Goal: Find specific page/section: Find specific page/section

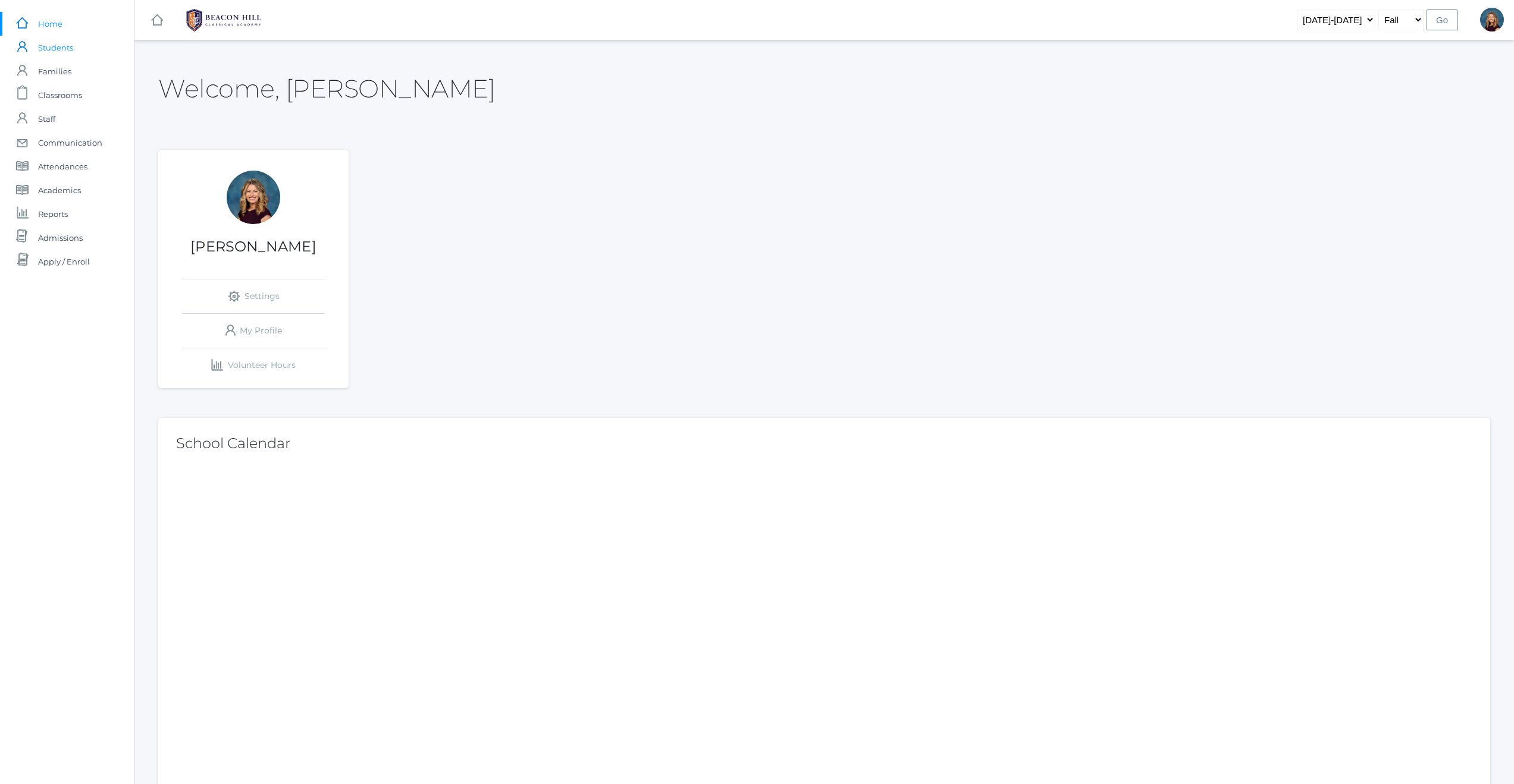
click at [51, 44] on span "Students" at bounding box center [56, 48] width 35 height 24
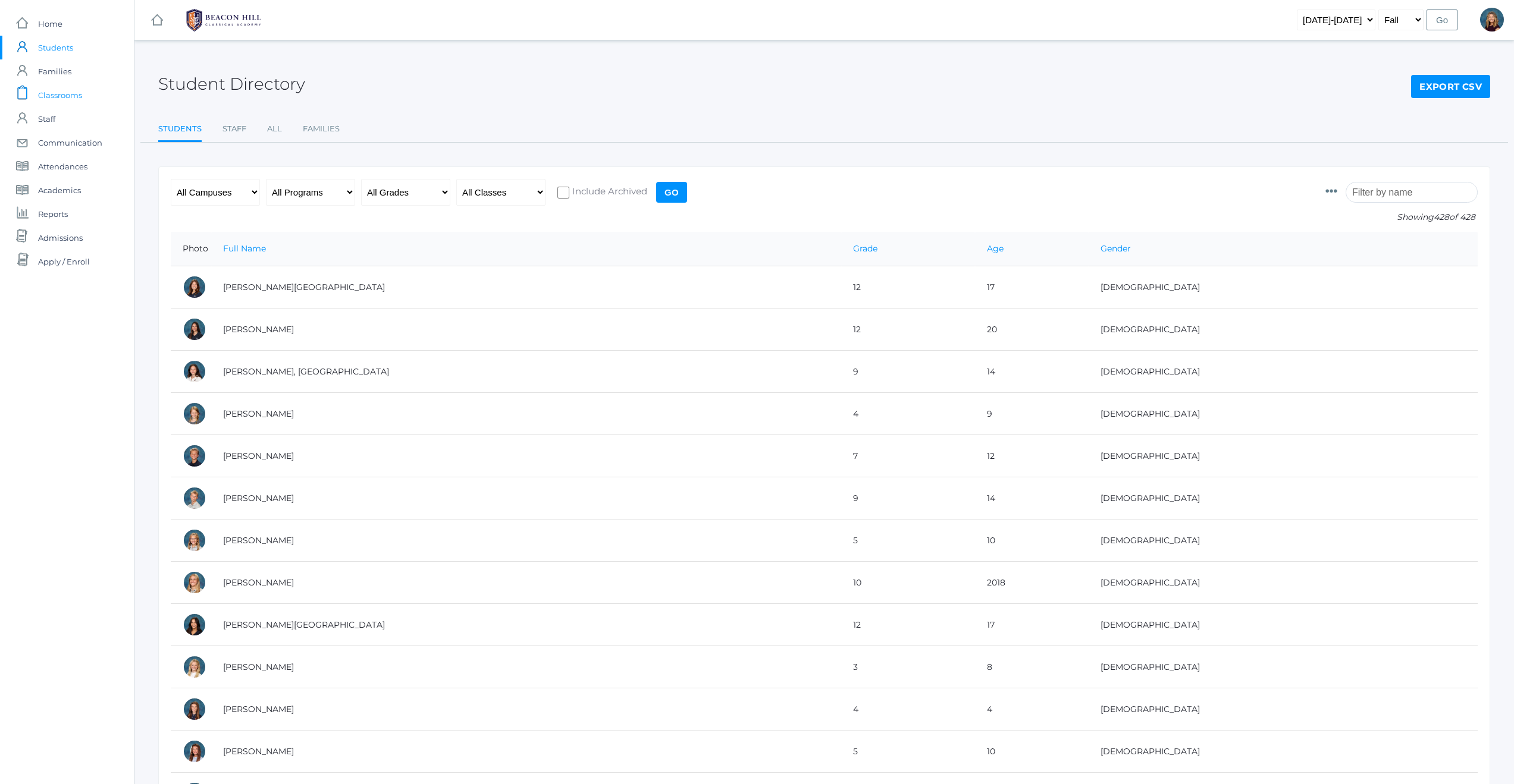
click at [56, 98] on span "Classrooms" at bounding box center [60, 95] width 44 height 24
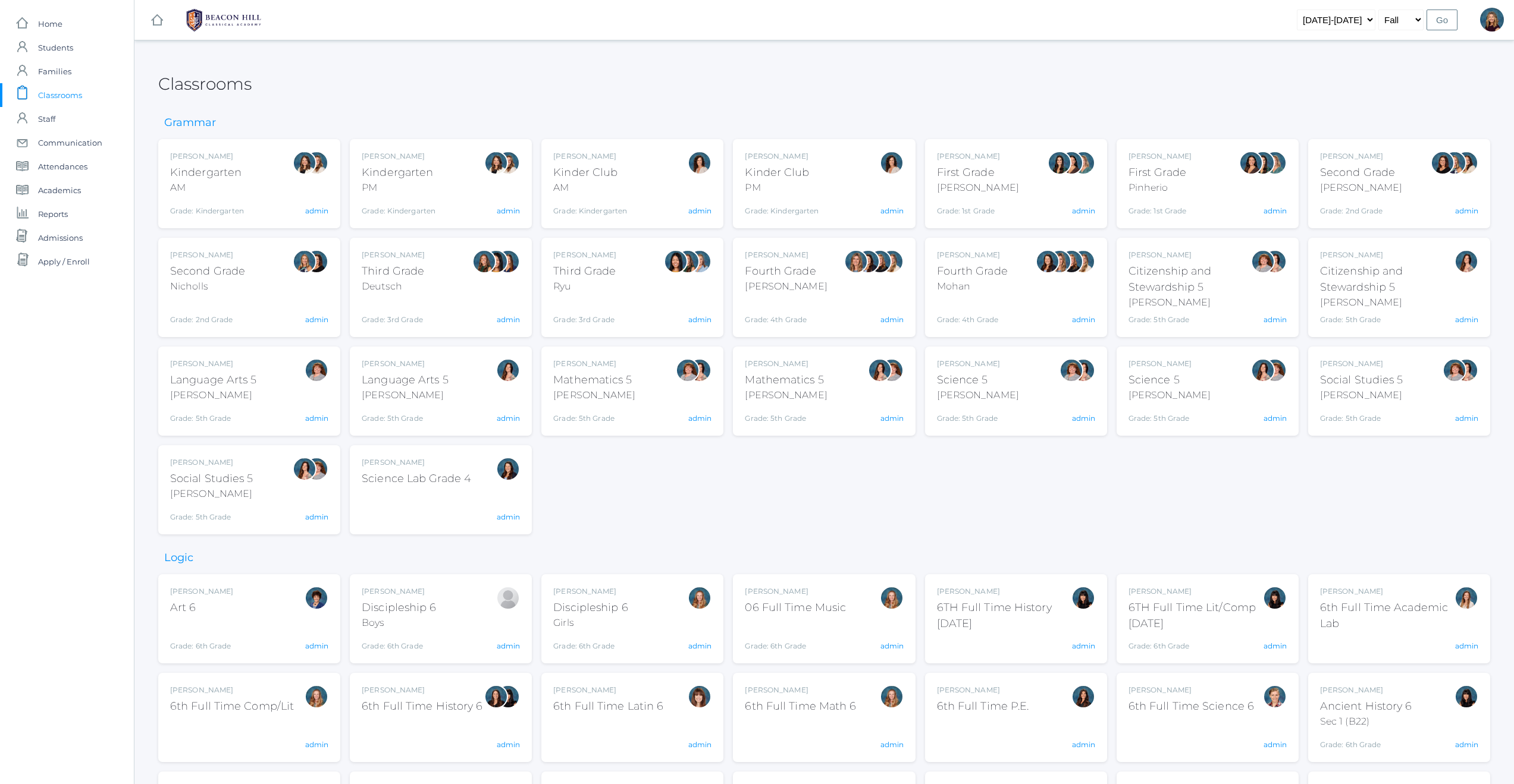
click at [276, 405] on div "[PERSON_NAME] Language Arts 5 [PERSON_NAME] Grade: 5th Grade 05LA admin" at bounding box center [249, 391] width 158 height 65
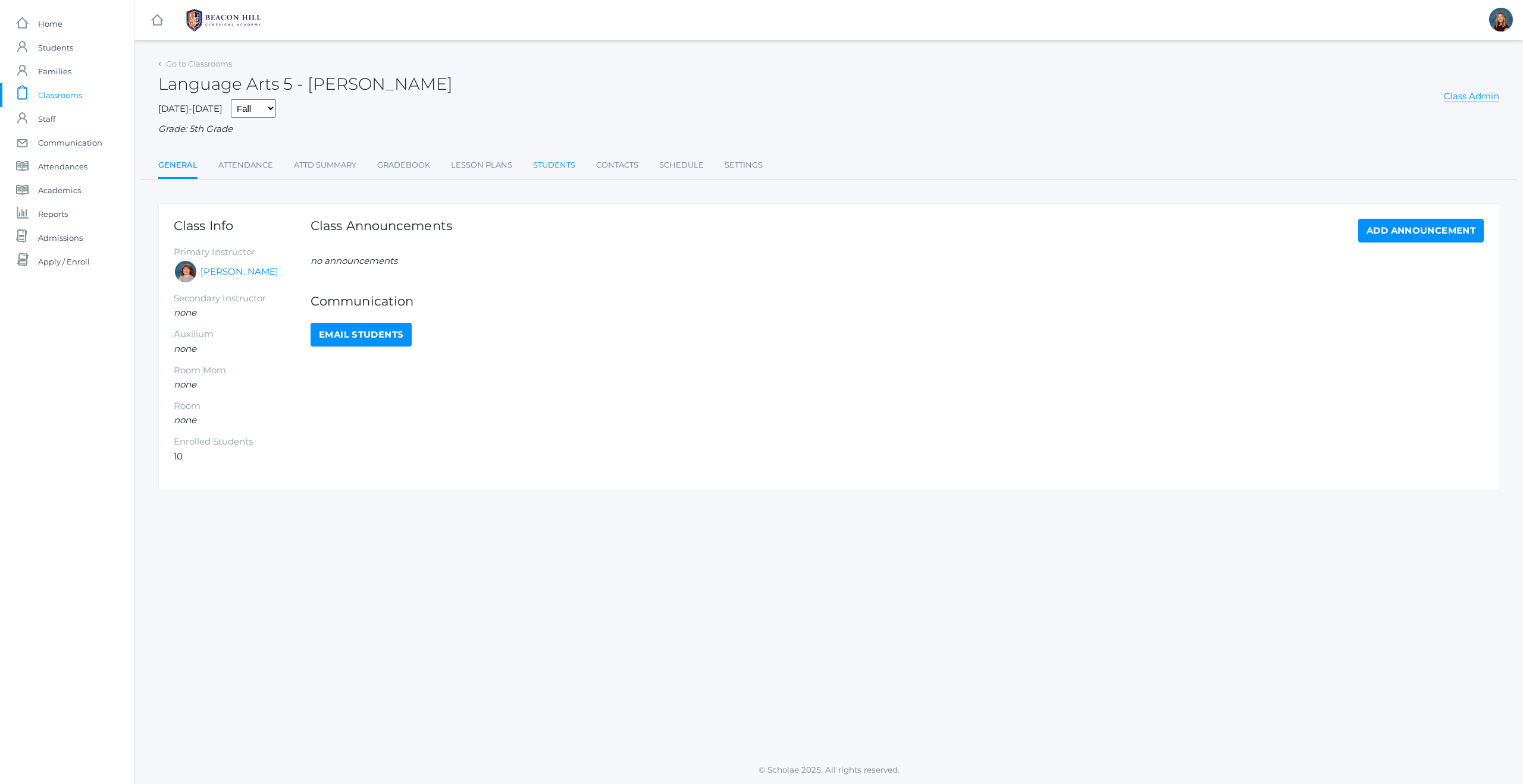
click at [563, 166] on link "Students" at bounding box center [554, 165] width 42 height 24
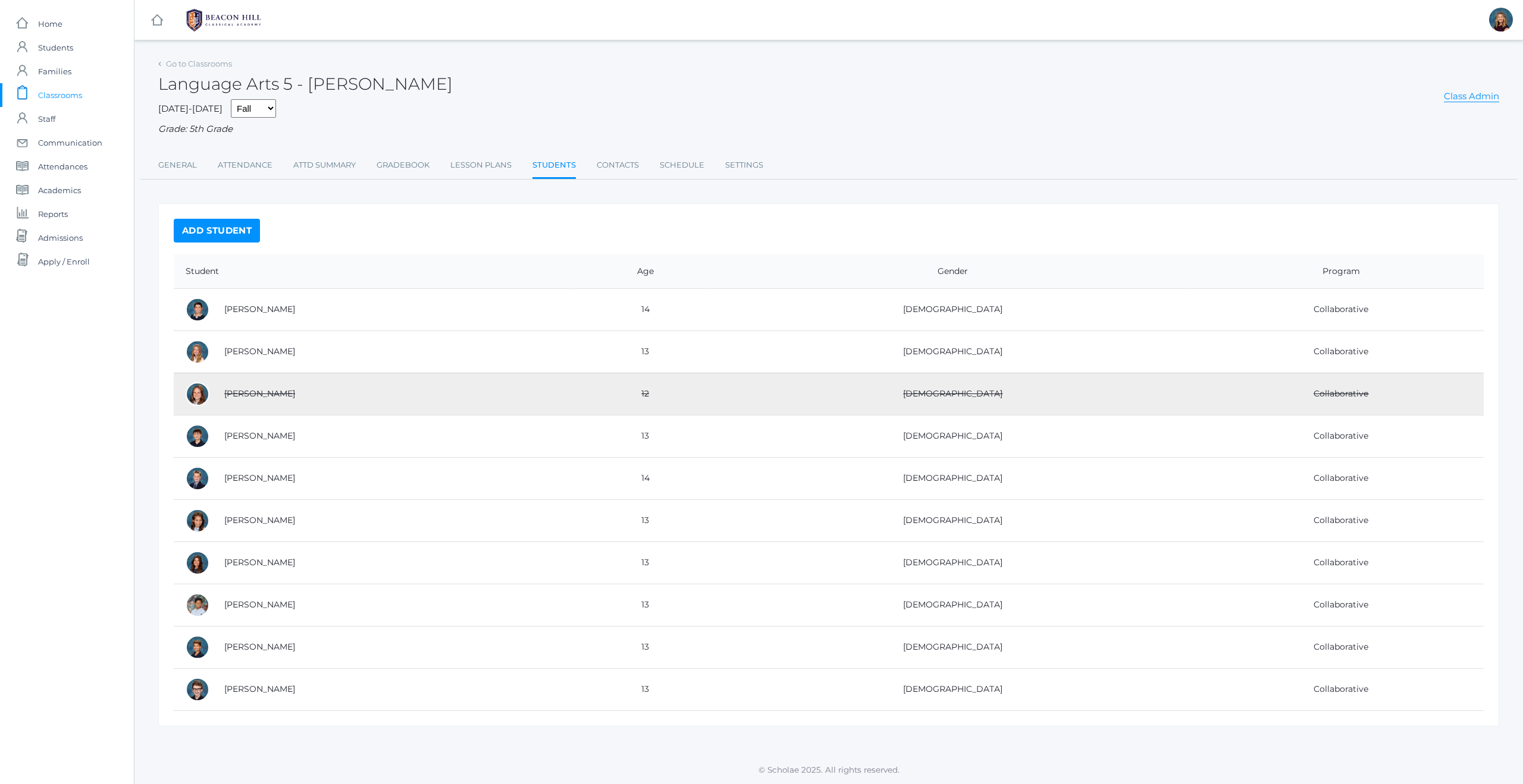
click at [60, 96] on span "Classrooms" at bounding box center [60, 95] width 44 height 24
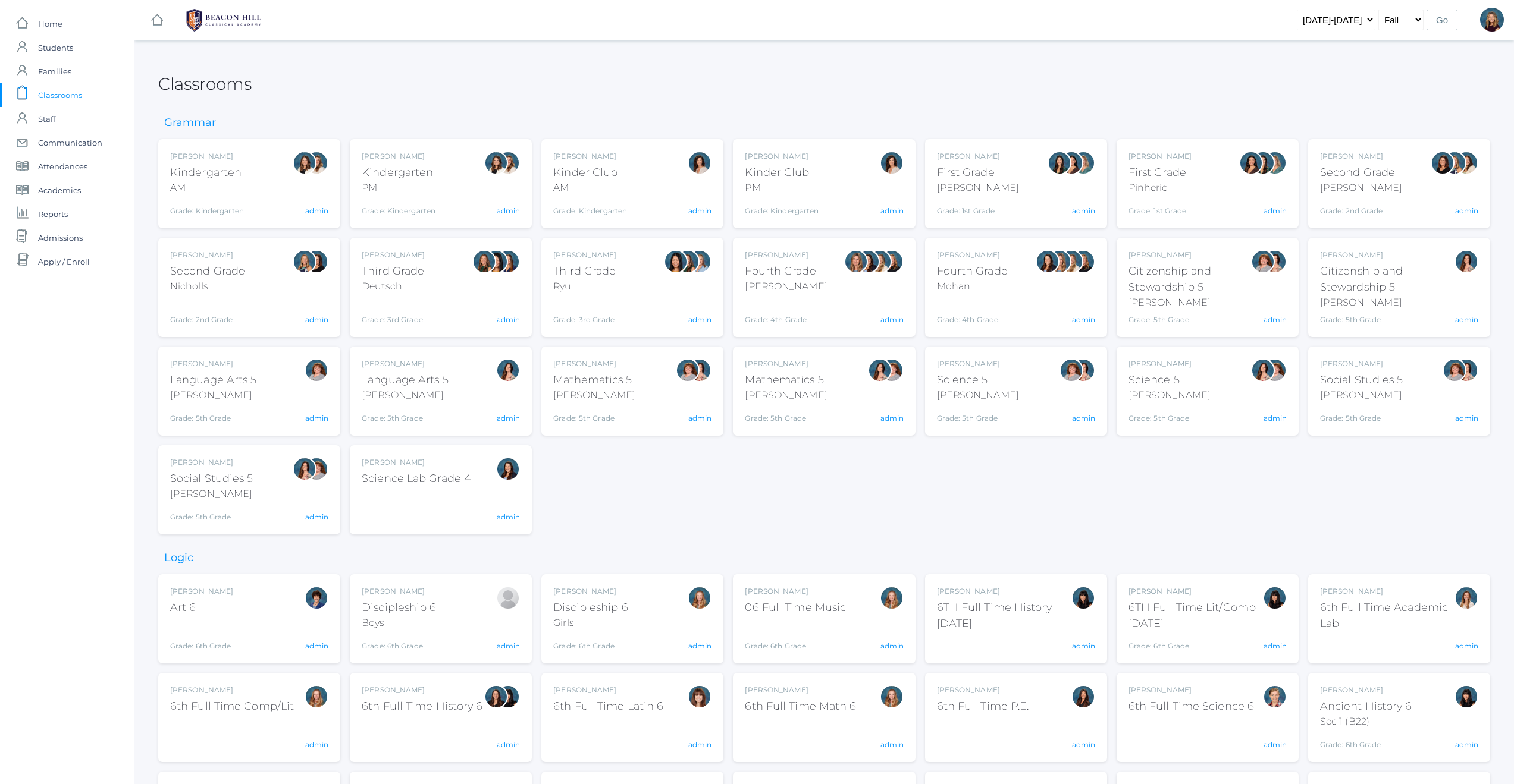
click at [435, 397] on div "[PERSON_NAME]" at bounding box center [405, 395] width 87 height 14
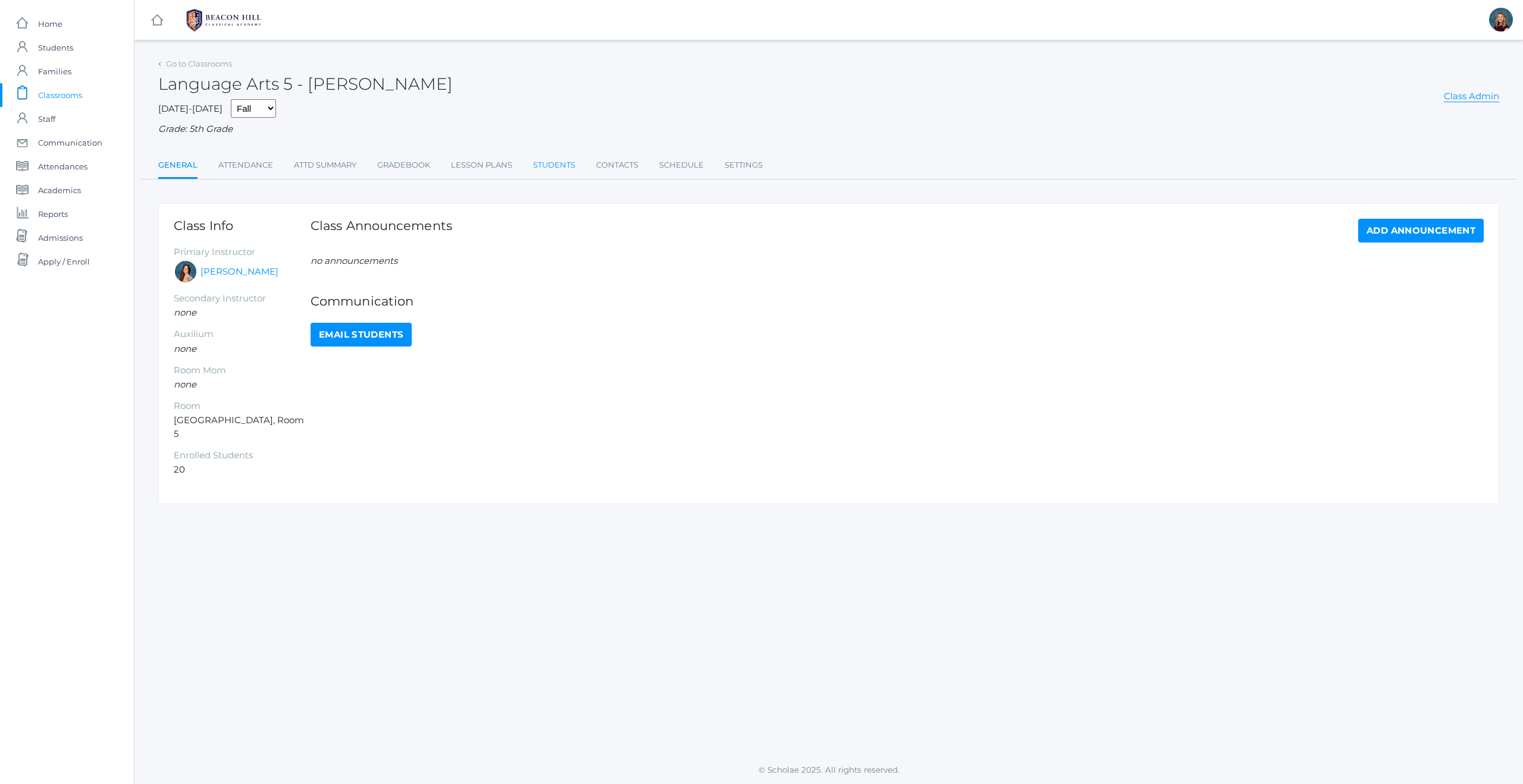
click at [561, 165] on link "Students" at bounding box center [554, 165] width 42 height 24
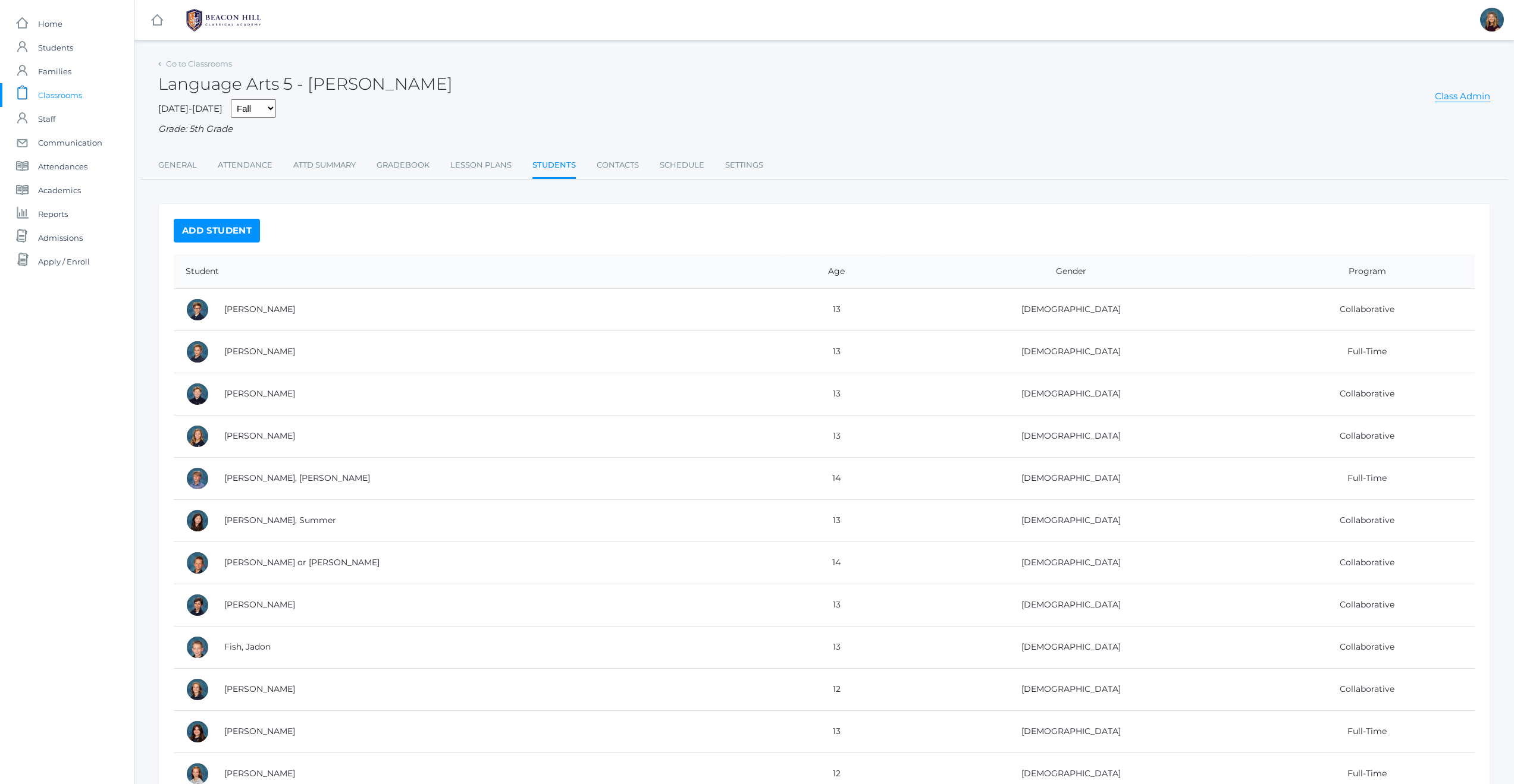
click at [75, 98] on span "Classrooms" at bounding box center [60, 95] width 44 height 24
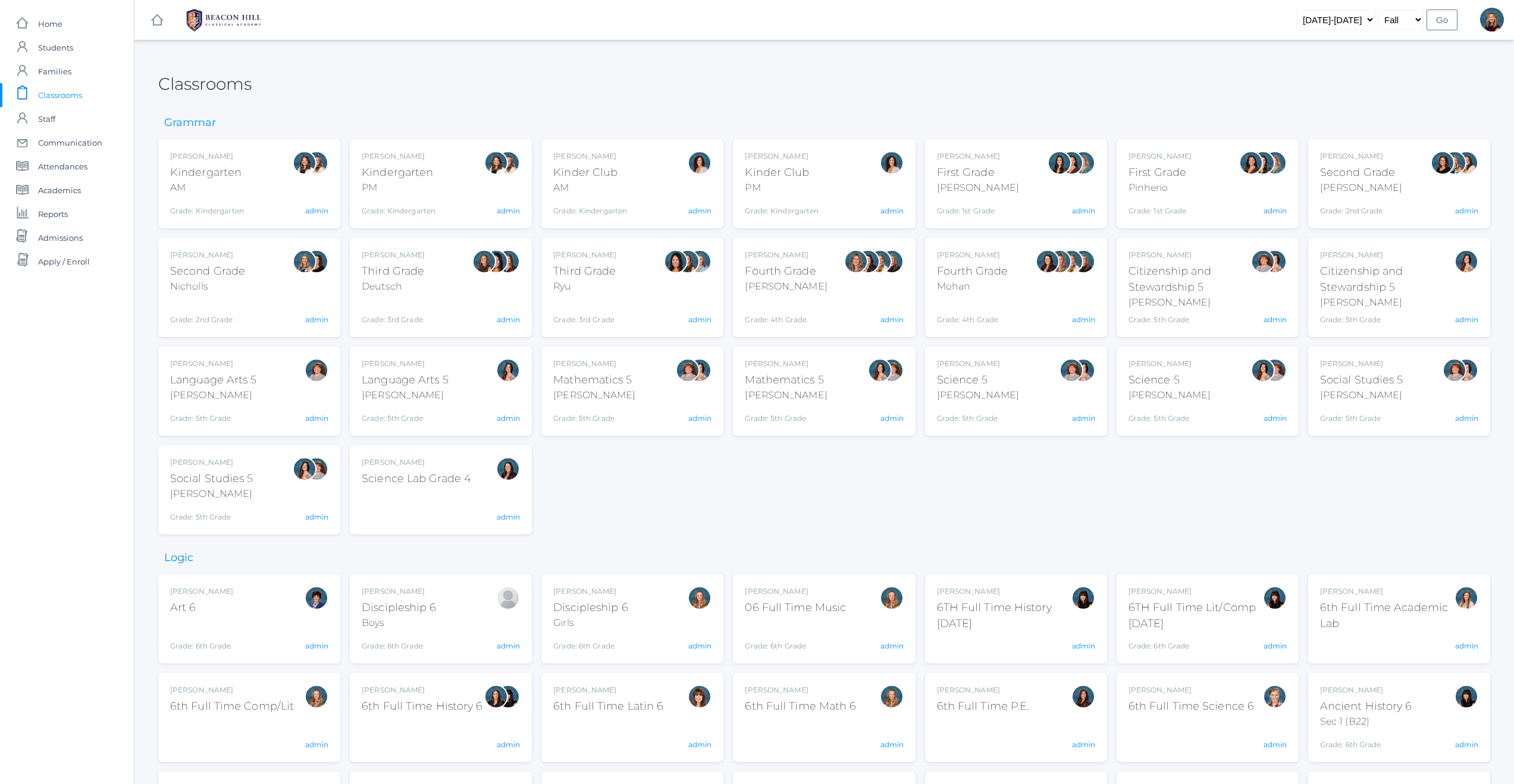
click at [271, 393] on div "Sarah Bence Language Arts 5 Bence Grade: 5th Grade 05LA admin" at bounding box center [249, 391] width 158 height 65
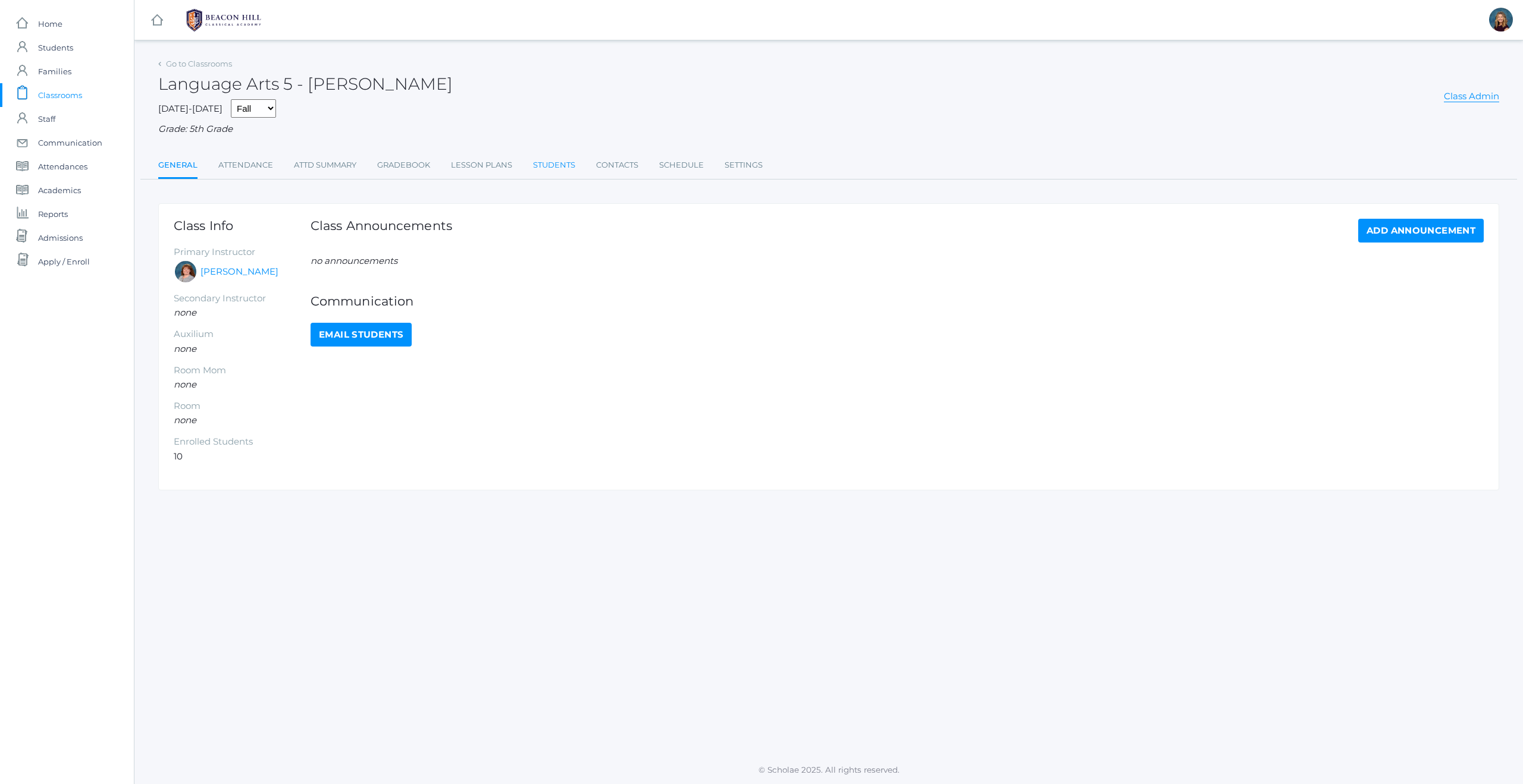
click at [551, 167] on link "Students" at bounding box center [554, 165] width 42 height 24
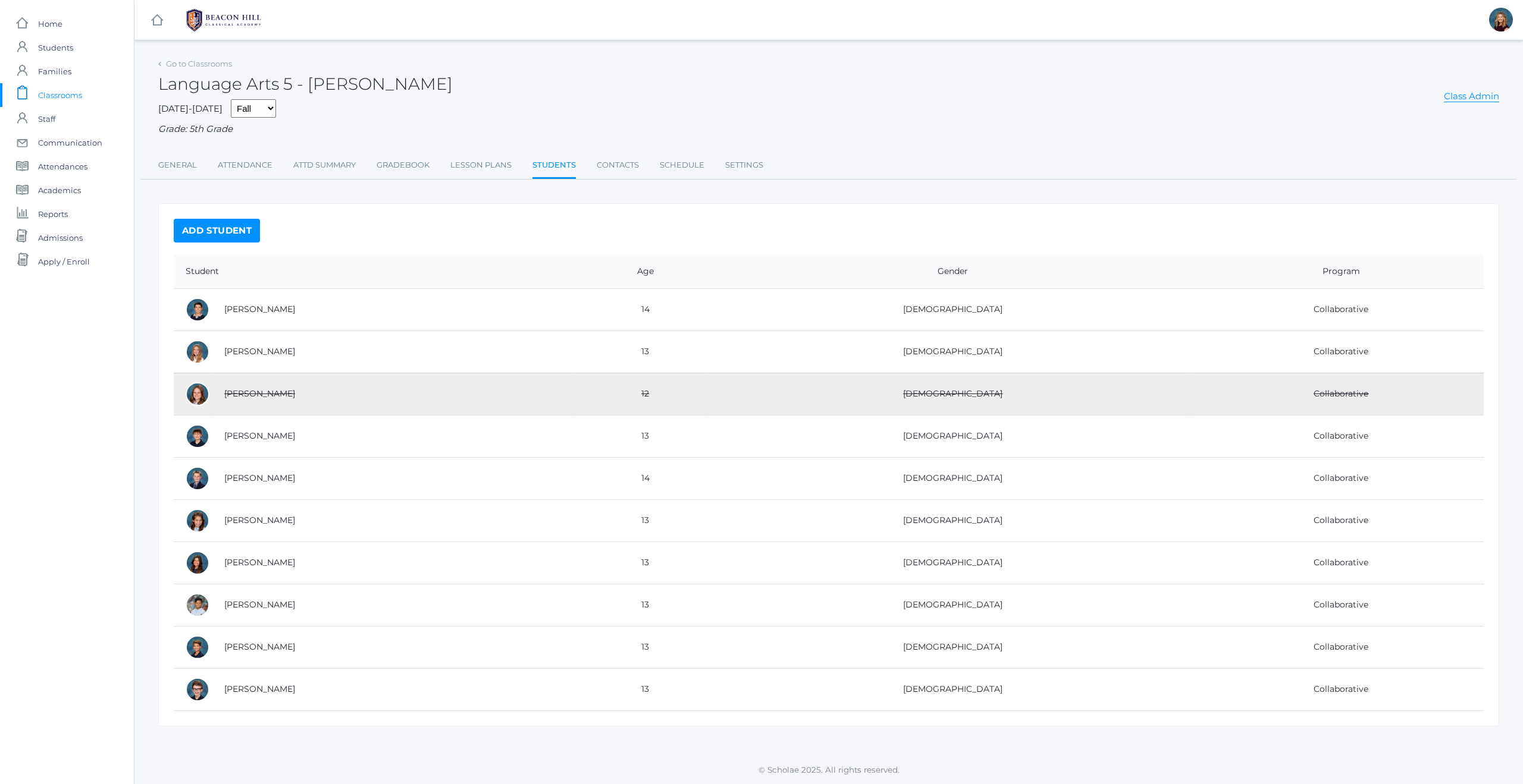
click at [68, 95] on span "Classrooms" at bounding box center [60, 95] width 44 height 24
click at [56, 26] on span "Home" at bounding box center [50, 23] width 24 height 24
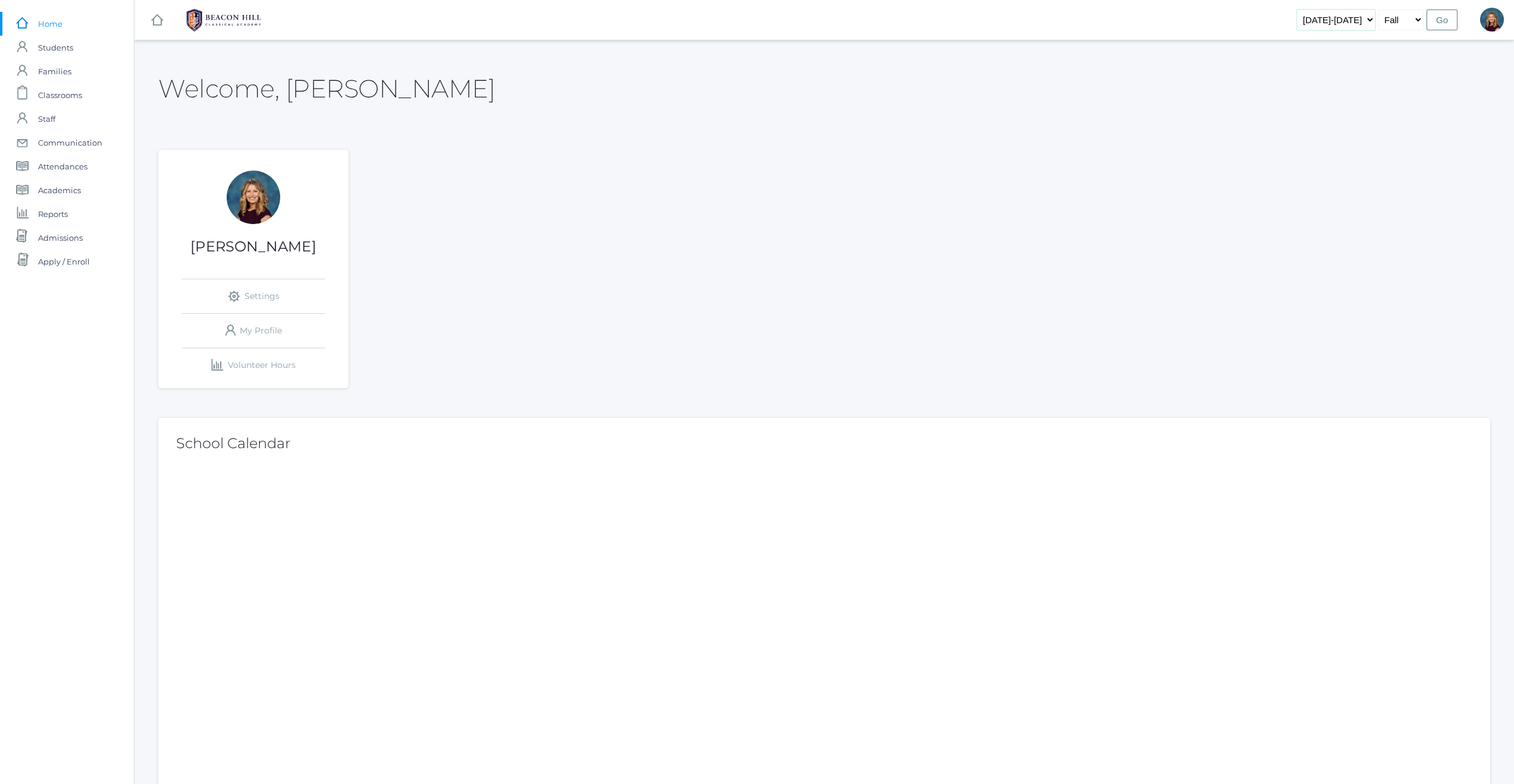
click at [1369, 19] on select "2019-2020 2020-2021 2021-2022 2022-2023 2023-2024 2024-2025 2025-2026" at bounding box center [1336, 20] width 78 height 21
select select "[DATE]-[DATE]"
click at [1447, 20] on input "Go" at bounding box center [1442, 20] width 31 height 21
click at [78, 96] on span "Classrooms" at bounding box center [60, 95] width 44 height 24
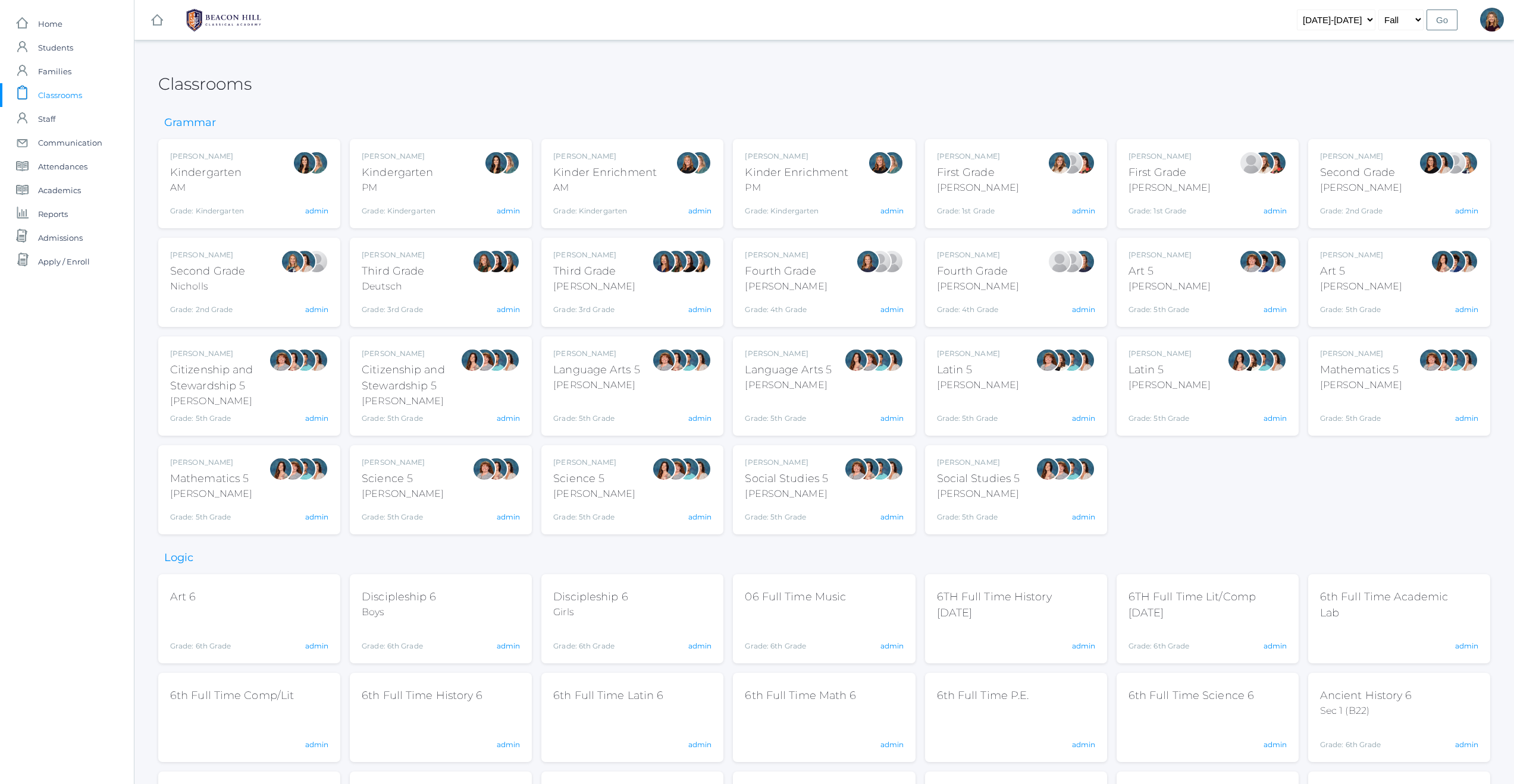
click at [641, 400] on div "[PERSON_NAME] Language Arts 5 [PERSON_NAME] Grade: 5th Grade 05LA admin" at bounding box center [633, 386] width 158 height 75
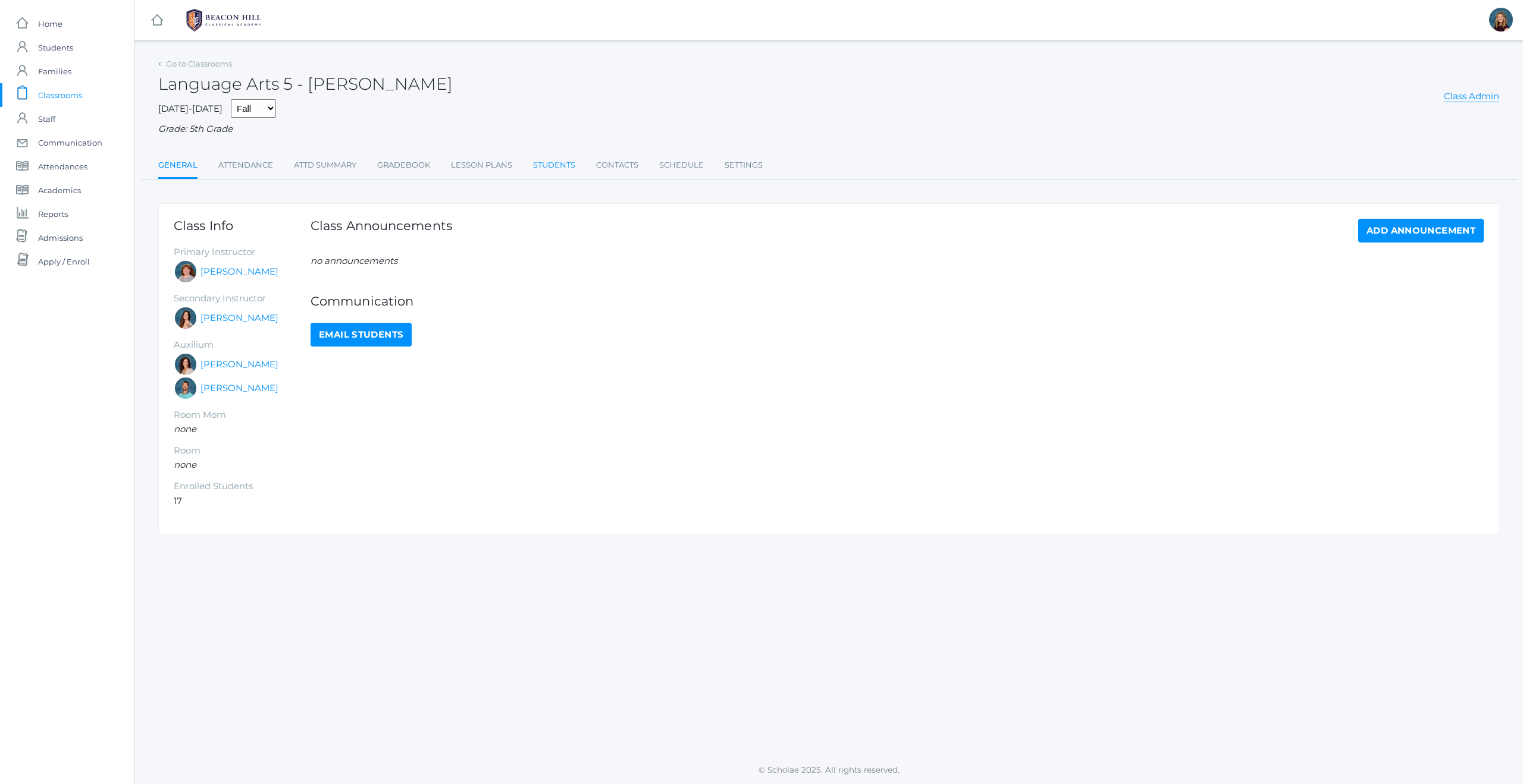
click at [553, 164] on link "Students" at bounding box center [554, 165] width 42 height 24
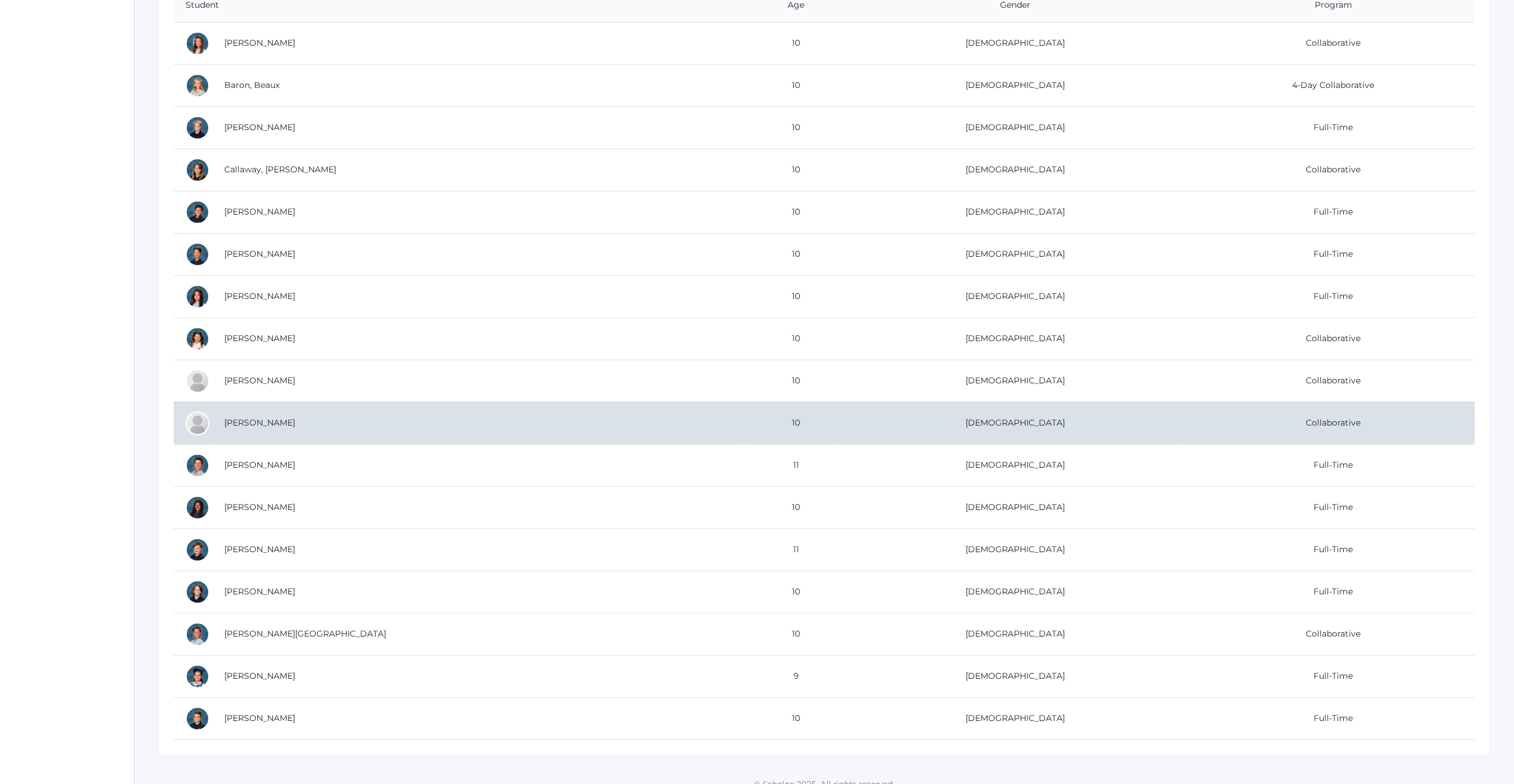
scroll to position [200, 0]
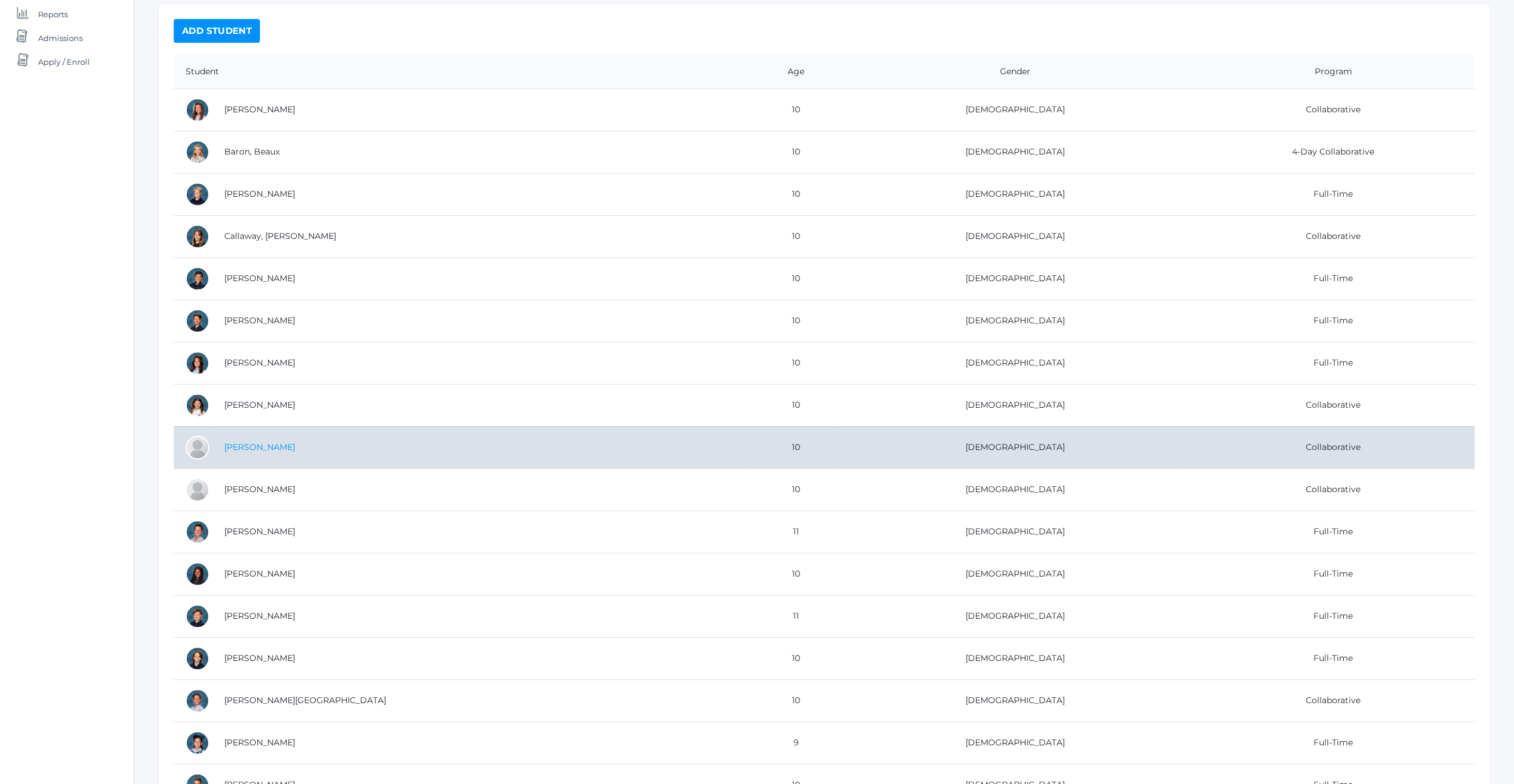
click at [277, 449] on link "[PERSON_NAME]" at bounding box center [259, 447] width 71 height 10
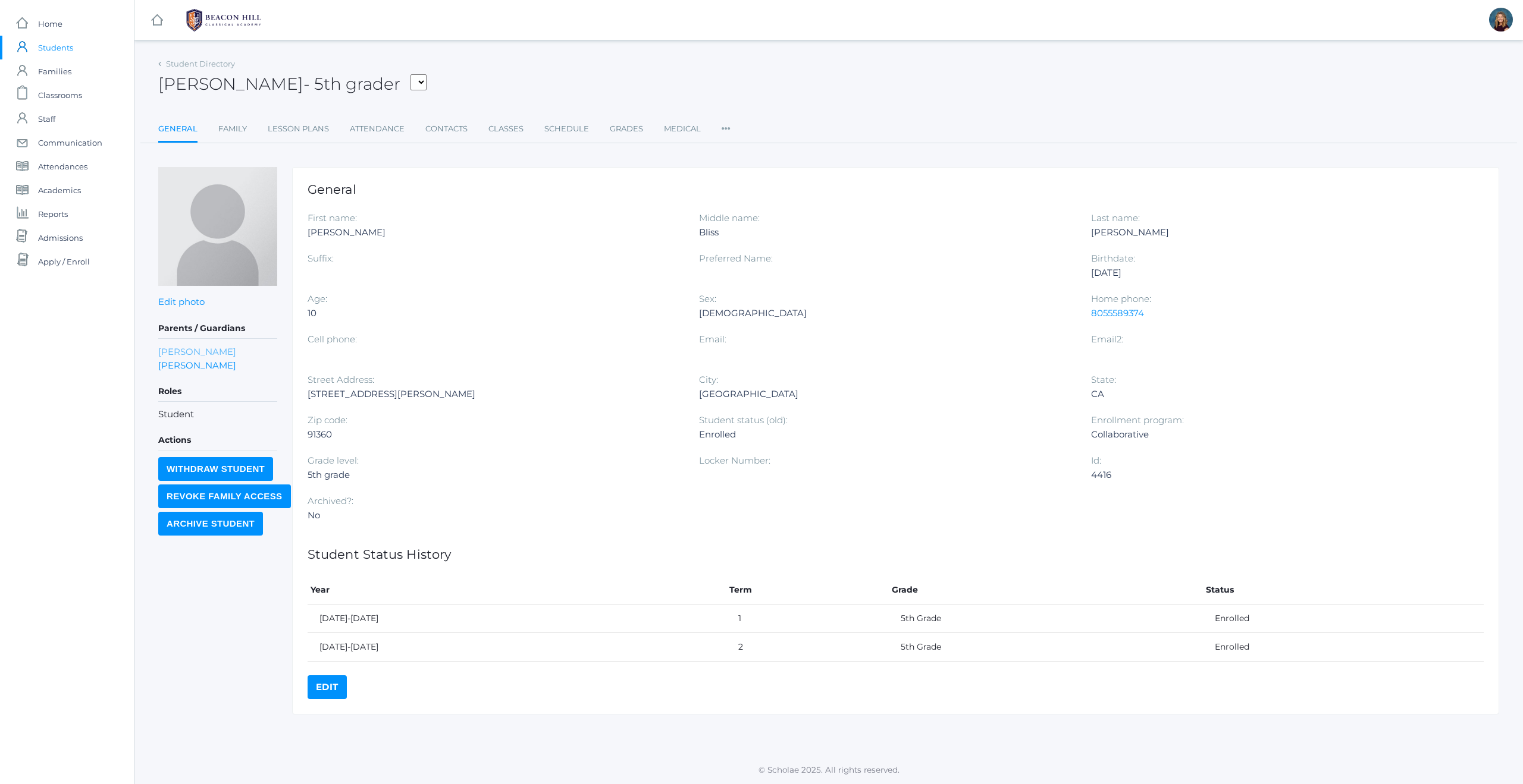
click at [167, 354] on link "[PERSON_NAME]" at bounding box center [197, 352] width 78 height 14
